Goal: Task Accomplishment & Management: Manage account settings

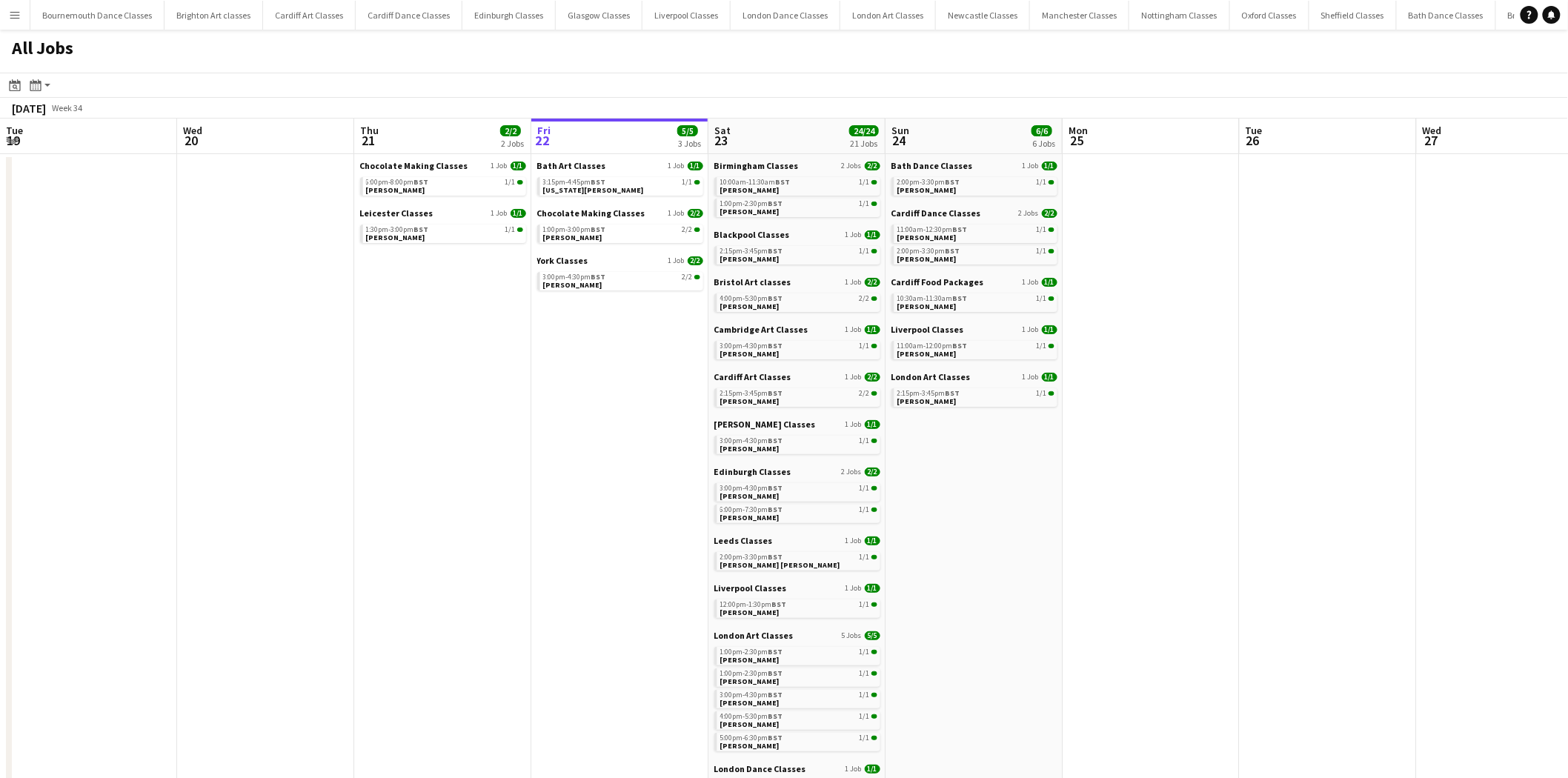
scroll to position [0, 405]
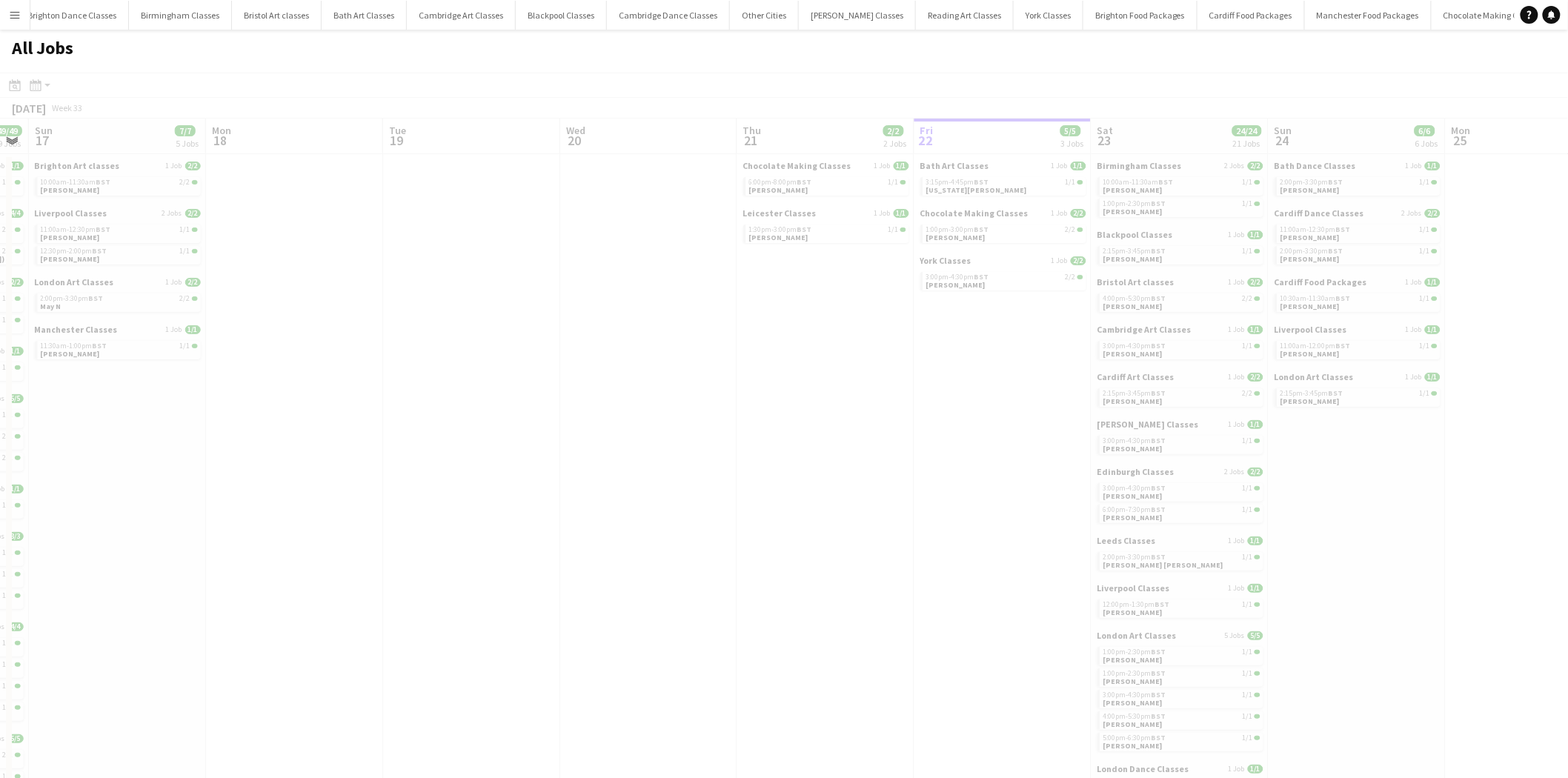
drag, startPoint x: 73, startPoint y: 420, endPoint x: 1051, endPoint y: 457, distance: 978.7
click at [1093, 448] on app-all-jobs "All Jobs Date picker [DATE] [DATE] [DATE] M [DATE] T [DATE] W [DATE] T [DATE] F…" at bounding box center [784, 759] width 1568 height 1460
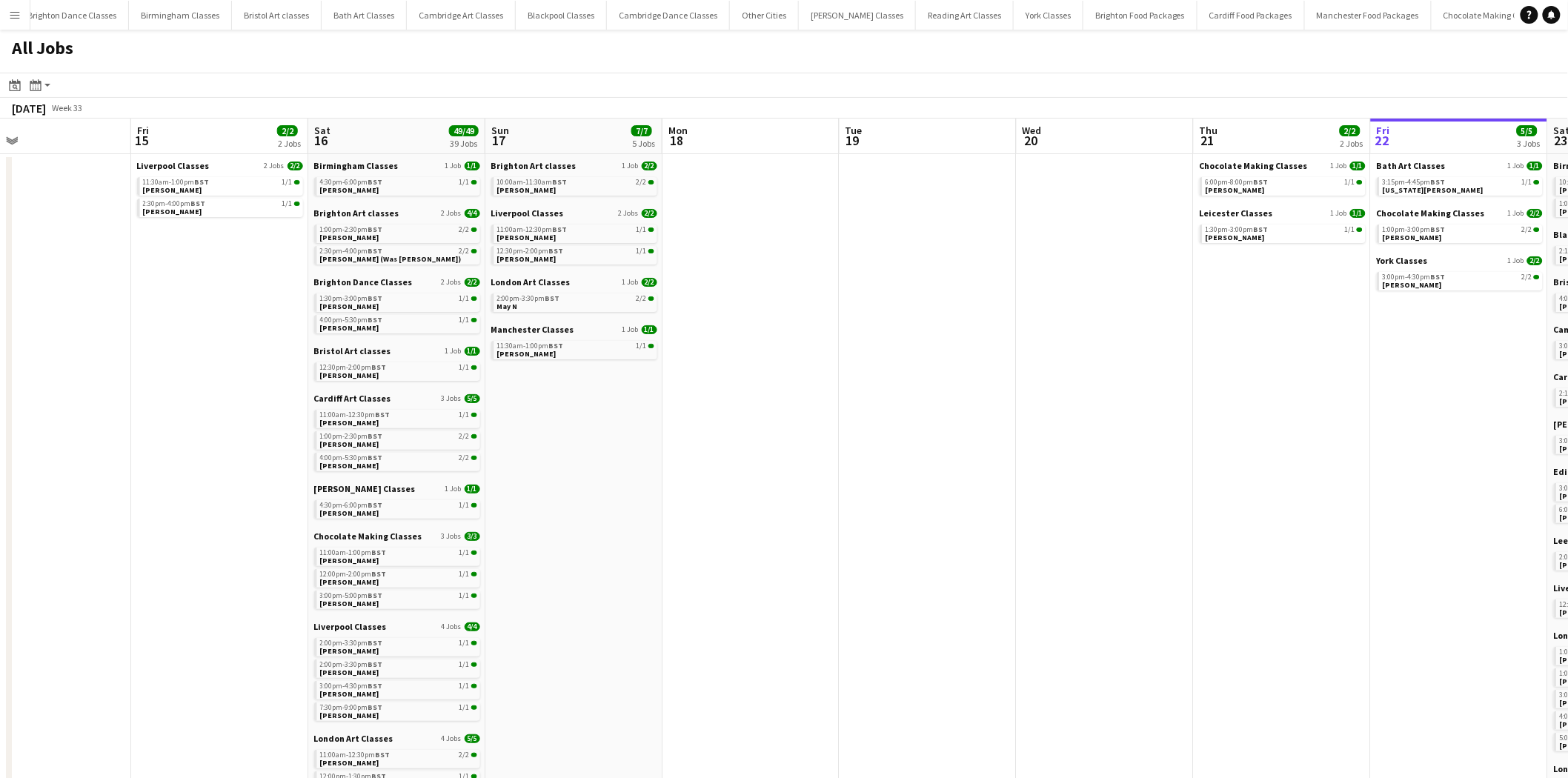
drag, startPoint x: 547, startPoint y: 467, endPoint x: 900, endPoint y: 463, distance: 353.0
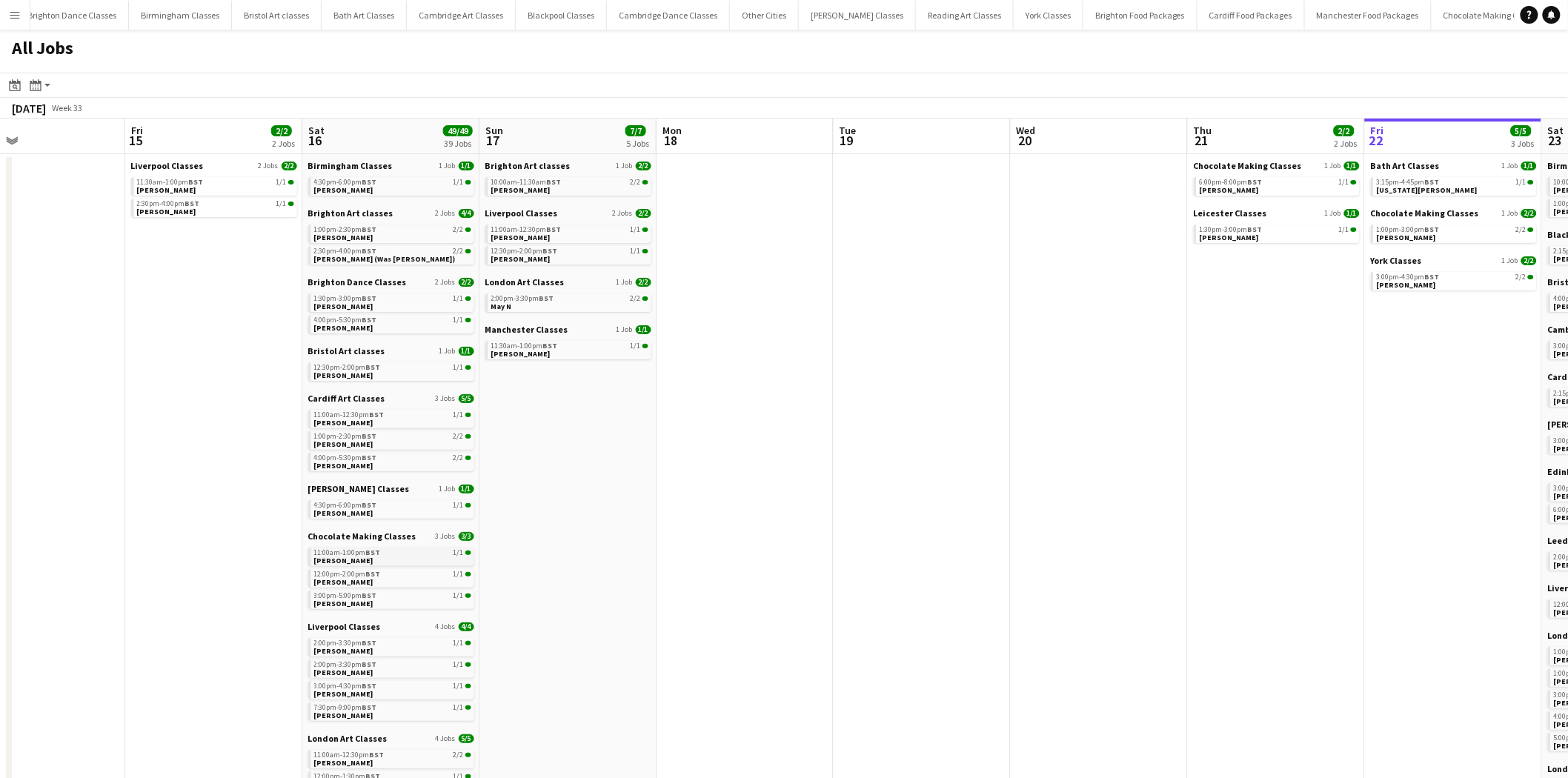
click at [367, 557] on span "BST" at bounding box center [374, 552] width 15 height 9
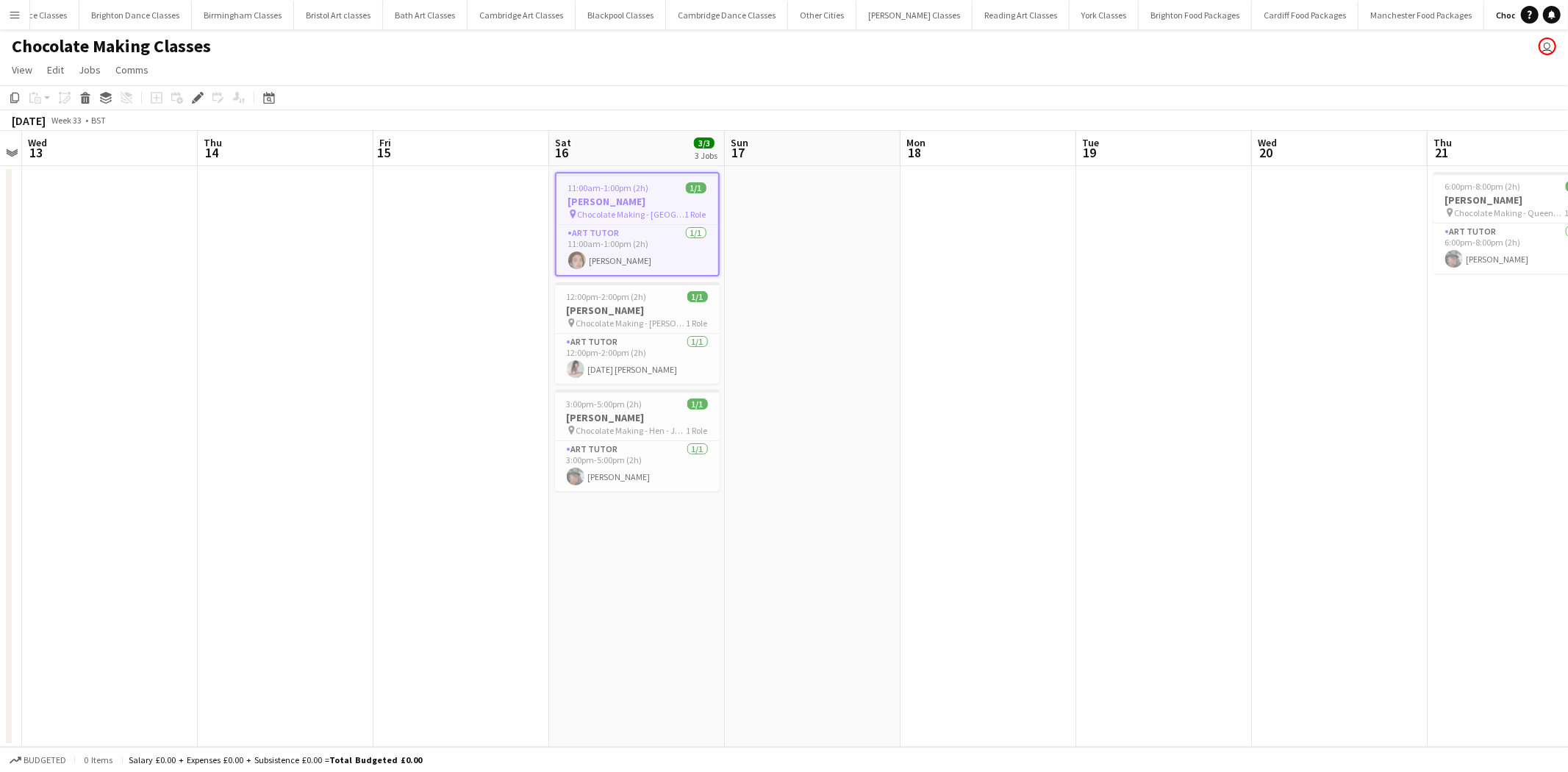
scroll to position [0, 1414]
click at [645, 247] on app-card-role "Art Tutor 1/1 11:00am-1:00pm (2h) Darran Jamieson" at bounding box center [638, 250] width 162 height 50
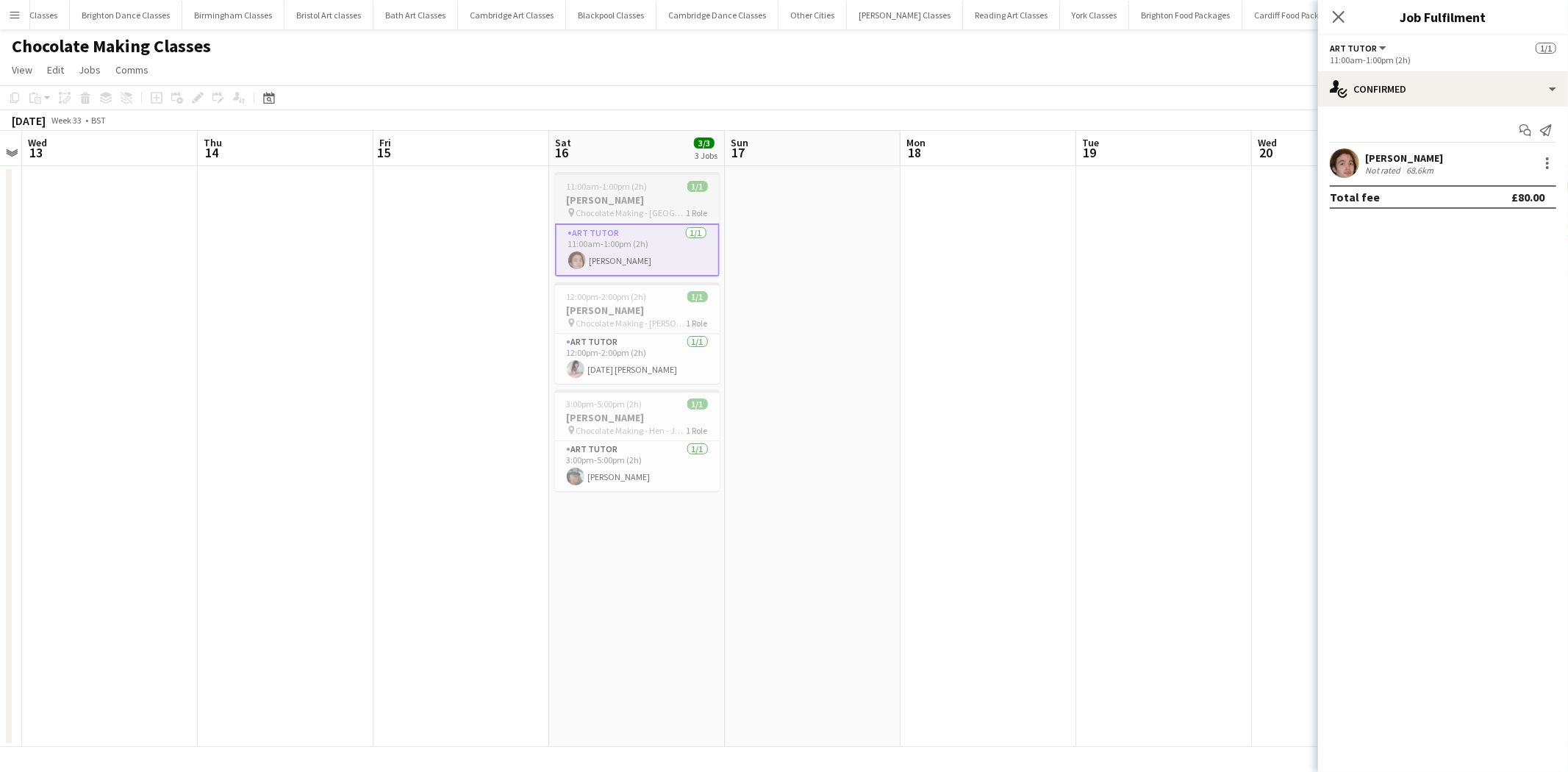
click at [647, 208] on span "Chocolate Making - Mercure Glasgow City Hotel" at bounding box center [631, 213] width 110 height 11
click at [809, 255] on app-date-cell at bounding box center [813, 456] width 176 height 581
